Goal: Task Accomplishment & Management: Complete application form

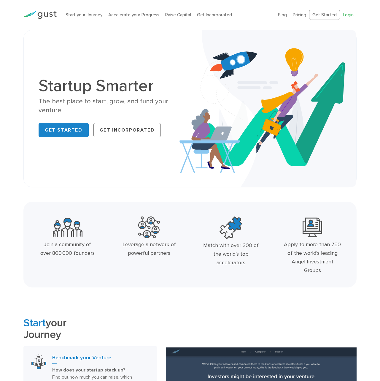
click at [347, 13] on link "Login" at bounding box center [348, 14] width 11 height 5
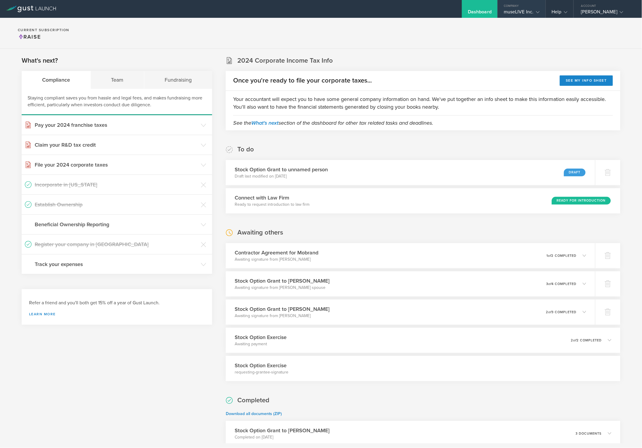
click at [447, 11] on div "museLIVE Inc." at bounding box center [522, 13] width 36 height 9
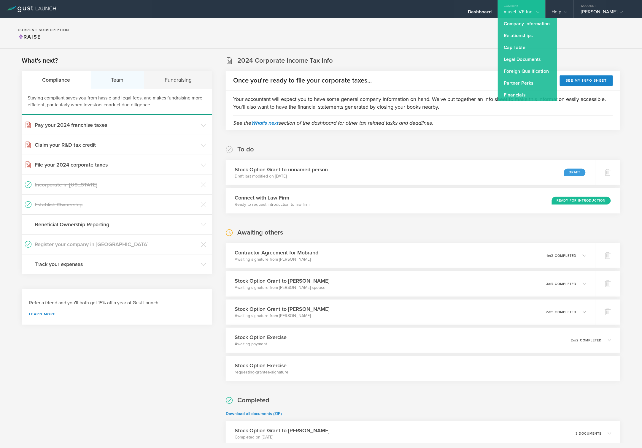
click at [129, 84] on div "Team" at bounding box center [118, 80] width 54 height 18
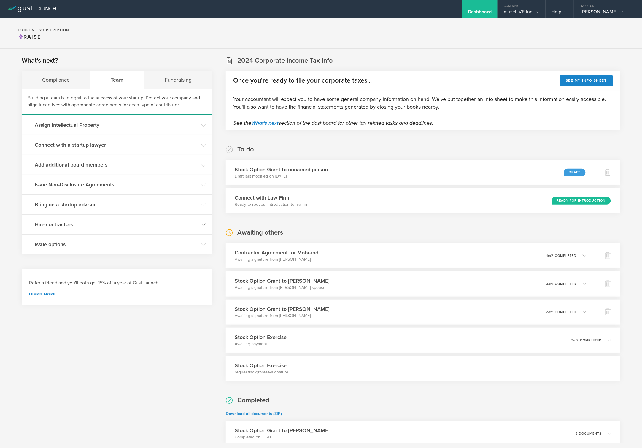
click at [100, 228] on h3 "Hire contractors" at bounding box center [116, 224] width 163 height 8
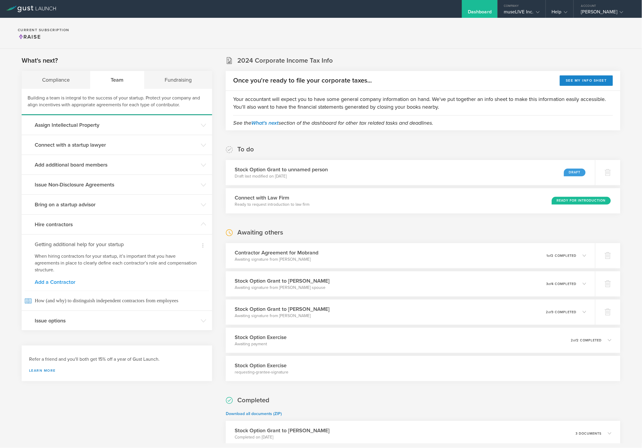
click at [58, 282] on link "Add a Contractor" at bounding box center [117, 281] width 164 height 5
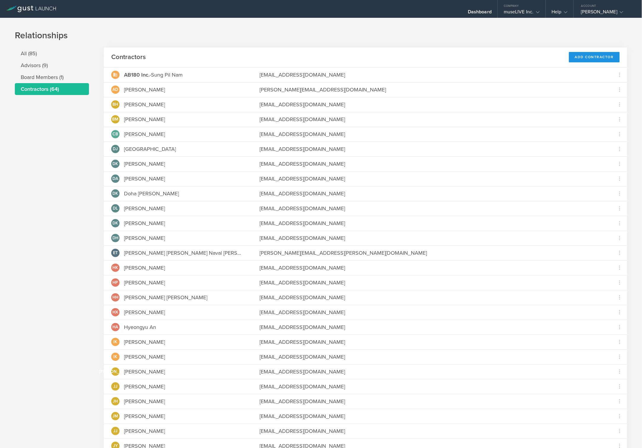
click at [447, 57] on div "Add Contractor" at bounding box center [594, 57] width 51 height 10
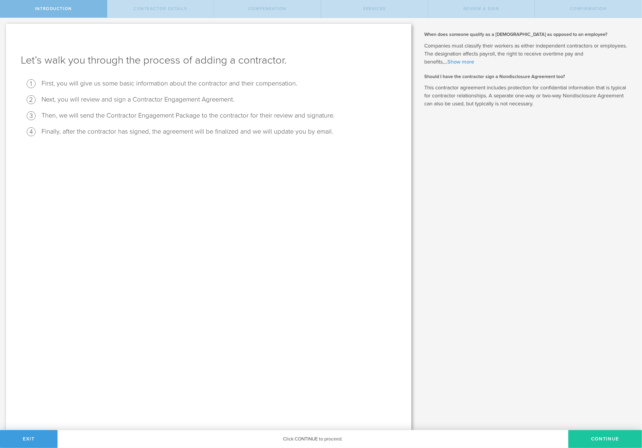
click at [592, 434] on button "Continue" at bounding box center [606, 439] width 74 height 18
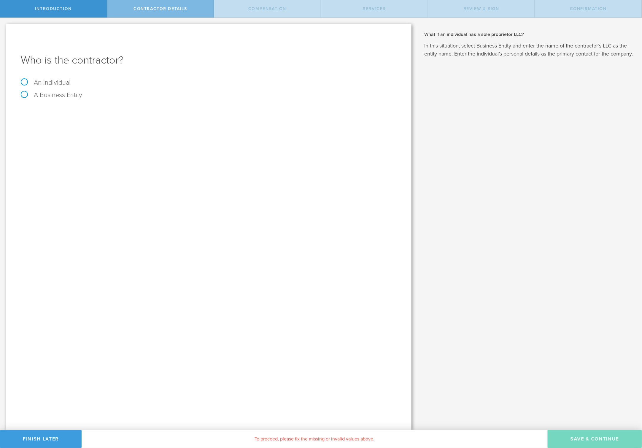
click at [64, 82] on label "An Individual" at bounding box center [46, 83] width 50 height 8
click at [4, 27] on input "An Individual" at bounding box center [2, 22] width 4 height 9
radio input "true"
type input "[PERSON_NAME] [PERSON_NAME]"
paste input "skylerhong.link@gmail.com <skylerhong.link@gmail.com>"
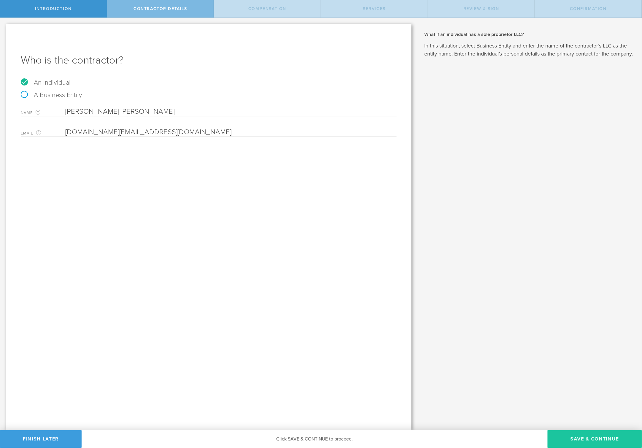
type input "[DOMAIN_NAME][EMAIL_ADDRESS][DOMAIN_NAME]"
click at [582, 443] on button "Save & Continue" at bounding box center [595, 439] width 94 height 18
select select "none"
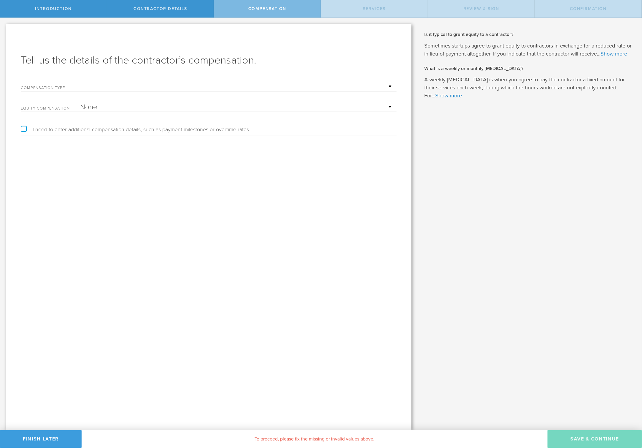
select select "project"
click at [98, 108] on input "text" at bounding box center [237, 107] width 314 height 9
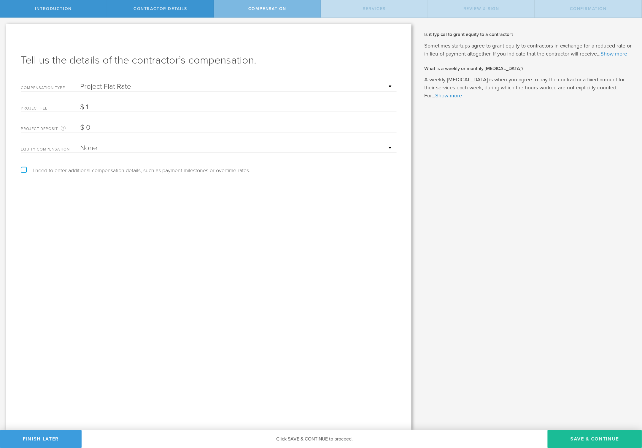
type input "1"
click at [129, 200] on div "Tell us the details of the contractor’s compensation. Compensation Type Hourly …" at bounding box center [209, 227] width 406 height 406
click at [588, 438] on button "Save & Continue" at bounding box center [595, 439] width 94 height 18
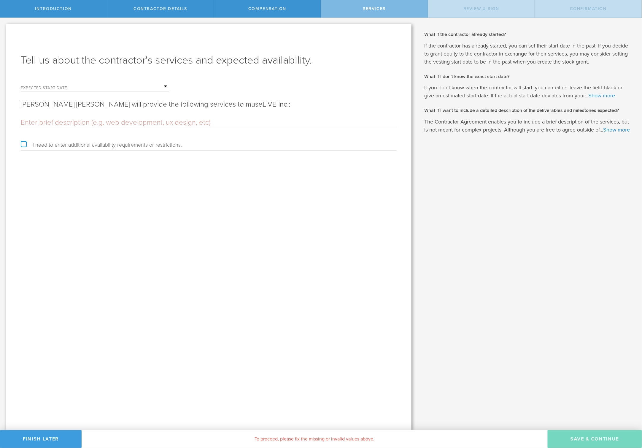
click at [112, 84] on input "text" at bounding box center [124, 86] width 89 height 9
click at [127, 149] on span "26" at bounding box center [127, 144] width 11 height 10
click at [52, 120] on input "text" at bounding box center [209, 122] width 376 height 9
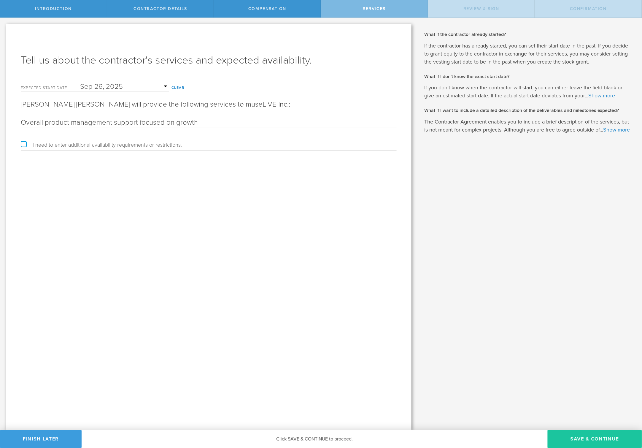
type input "Overall product management support focused on growth"
click at [575, 434] on button "Save & Continue" at bounding box center [595, 439] width 94 height 18
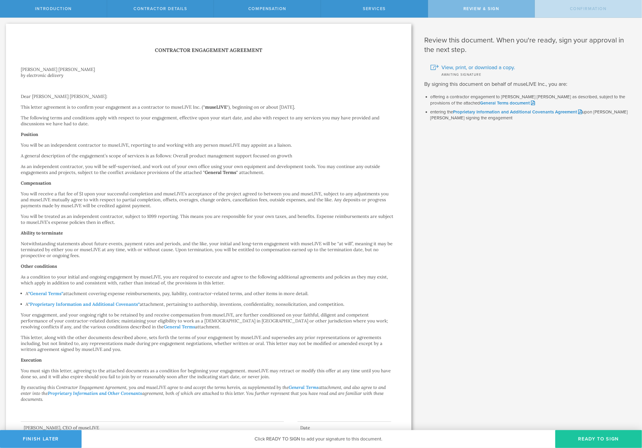
click at [597, 437] on button "Ready to Sign" at bounding box center [598, 439] width 87 height 18
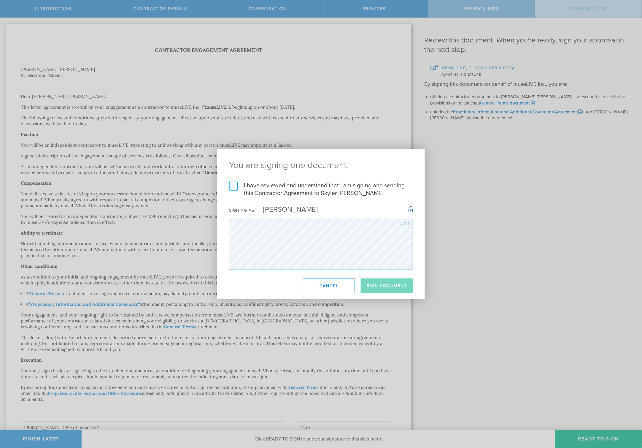
click at [234, 187] on label "I have reviewed and understand that I am signing and sending this Contractor Ag…" at bounding box center [321, 189] width 184 height 15
click at [0, 0] on input "I have reviewed and understand that I am signing and sending this Contractor Ag…" at bounding box center [0, 0] width 0 height 0
click at [394, 288] on button "Sign Document" at bounding box center [387, 285] width 52 height 15
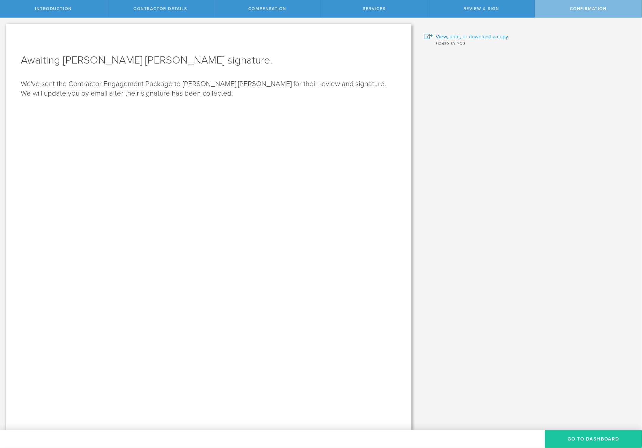
click at [578, 439] on button "Go To Dashboard" at bounding box center [593, 439] width 97 height 18
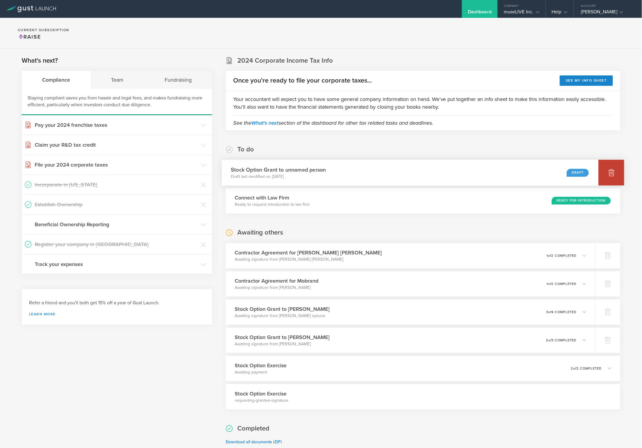
click at [611, 176] on icon at bounding box center [611, 172] width 7 height 7
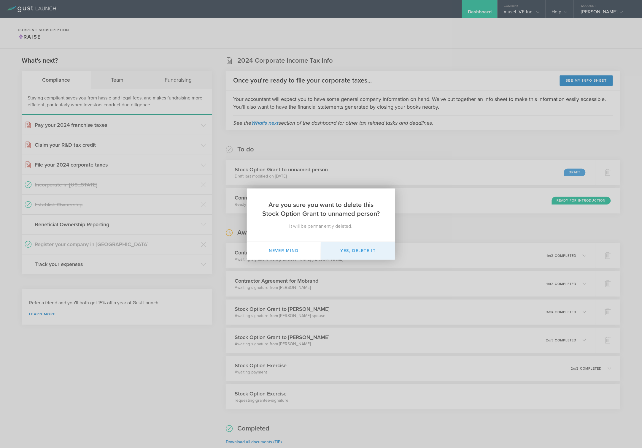
click at [355, 253] on button "Yes, delete it" at bounding box center [358, 251] width 74 height 18
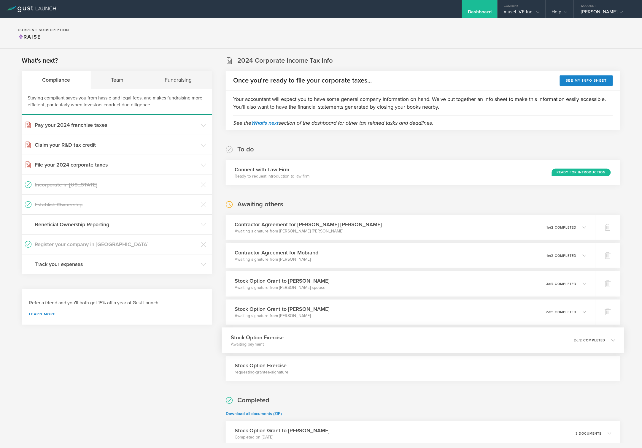
click at [360, 344] on div "Stock Option Exercise Awaiting payment 0 undeliverable 2 of 2 completed" at bounding box center [423, 340] width 403 height 26
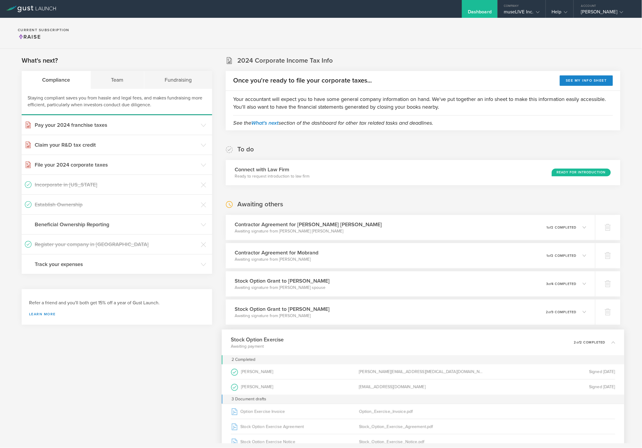
click at [366, 343] on div "Stock Option Exercise Awaiting payment 0 undeliverable 2 of 2 completed" at bounding box center [423, 342] width 403 height 26
